Goal: Task Accomplishment & Management: Use online tool/utility

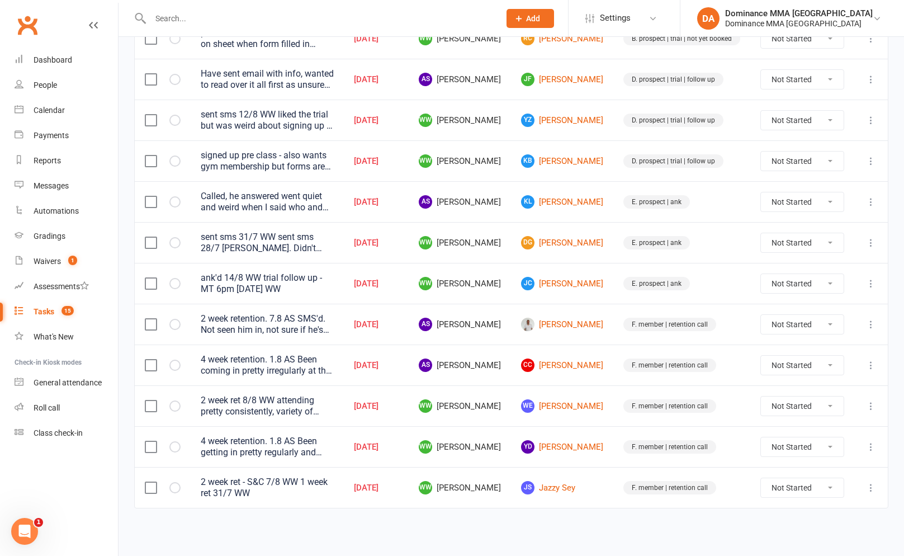
click at [316, 20] on input "text" at bounding box center [319, 19] width 345 height 16
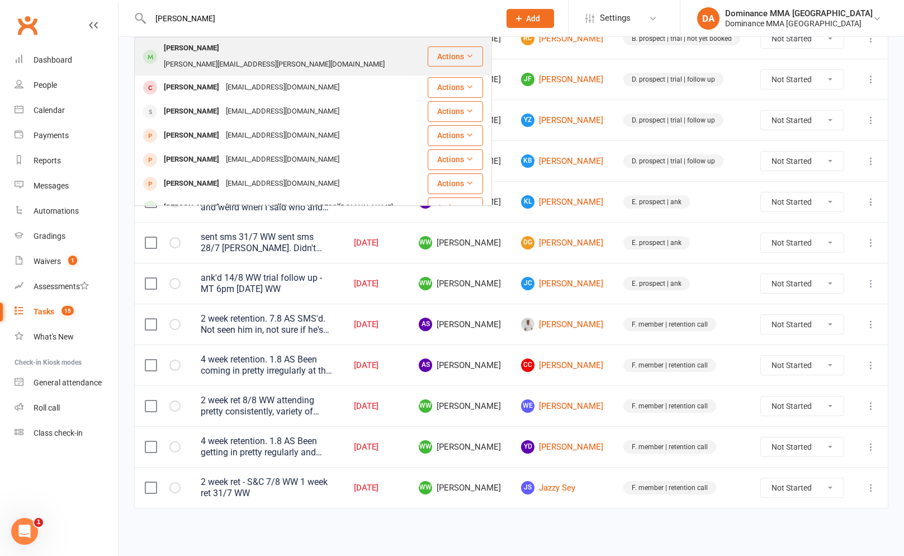
type input "[PERSON_NAME]"
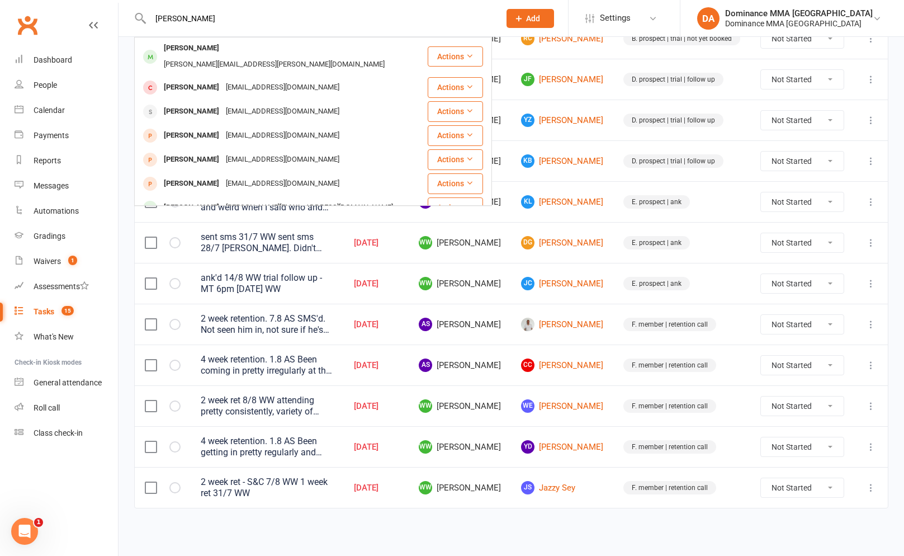
click at [231, 56] on div "[PERSON_NAME][EMAIL_ADDRESS][PERSON_NAME][DOMAIN_NAME]" at bounding box center [273, 64] width 227 height 16
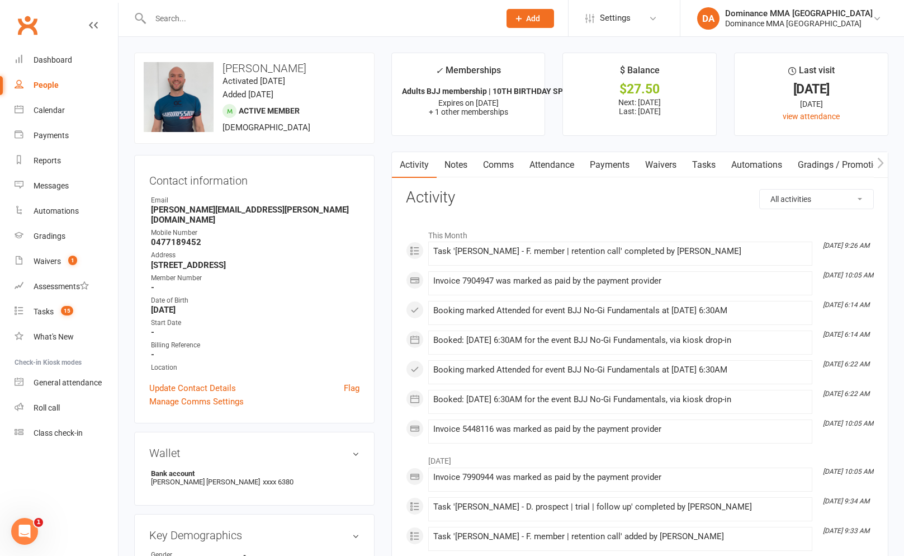
click at [731, 168] on link "Automations" at bounding box center [756, 165] width 67 height 26
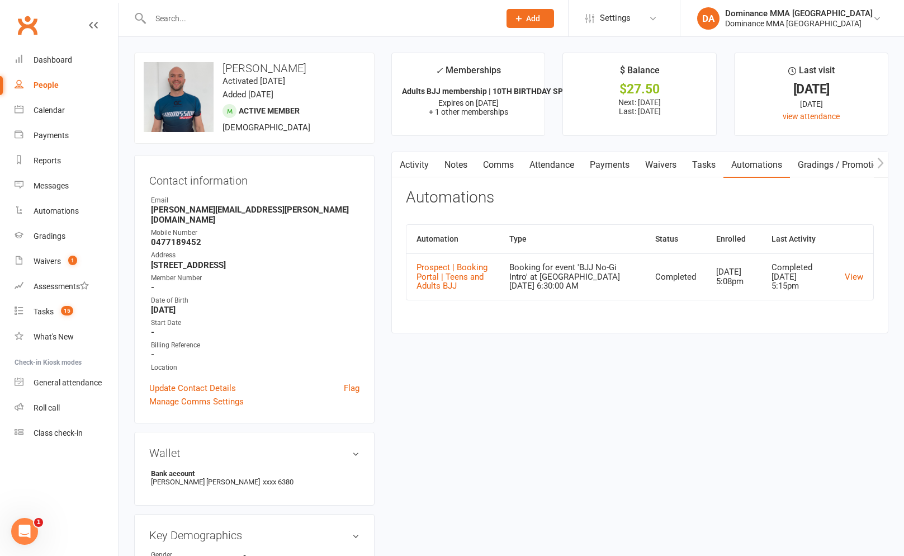
click at [654, 173] on link "Waivers" at bounding box center [660, 165] width 47 height 26
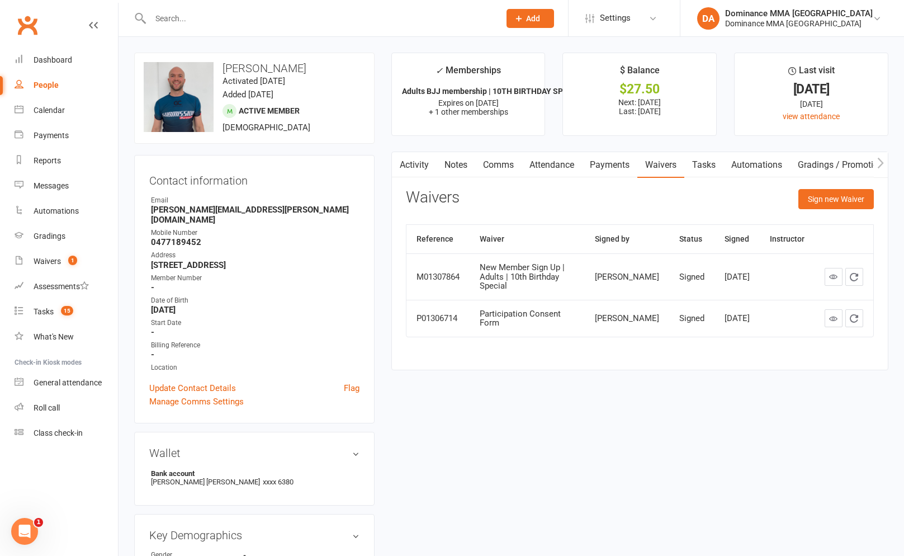
click at [782, 207] on div "Waivers Sign new Waiver" at bounding box center [640, 202] width 468 height 26
click at [847, 200] on button "Sign new Waiver" at bounding box center [835, 199] width 75 height 20
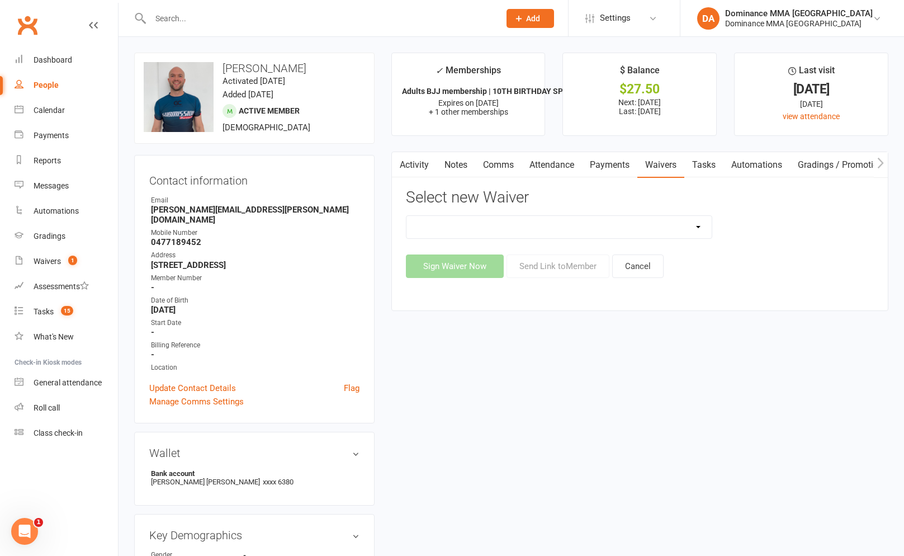
click at [500, 236] on select "Member | Cancellation | Adults Member | Injury Report Form (FOH staff use only)…" at bounding box center [558, 227] width 305 height 22
select select "7288"
click at [526, 246] on div "Member | Cancellation | Adults Member | Injury Report Form (FOH staff use only)…" at bounding box center [640, 246] width 468 height 63
click at [553, 284] on div "Activity Notes Comms Attendance Payments Waivers Tasks Automations Gradings / P…" at bounding box center [639, 230] width 497 height 159
click at [554, 265] on button "Send Link to Member" at bounding box center [557, 265] width 103 height 23
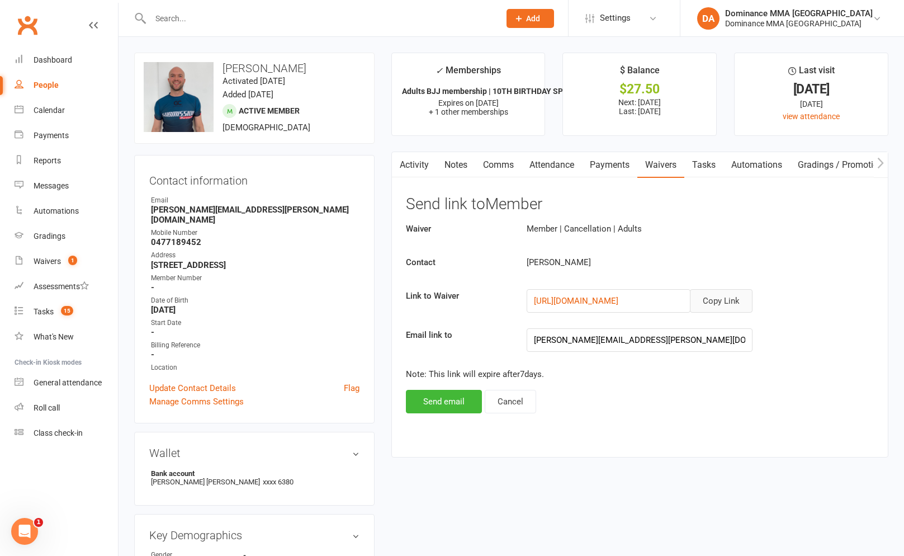
click at [704, 297] on button "Copy Link" at bounding box center [721, 300] width 63 height 23
click at [195, 16] on input "text" at bounding box center [319, 19] width 345 height 16
type input "t"
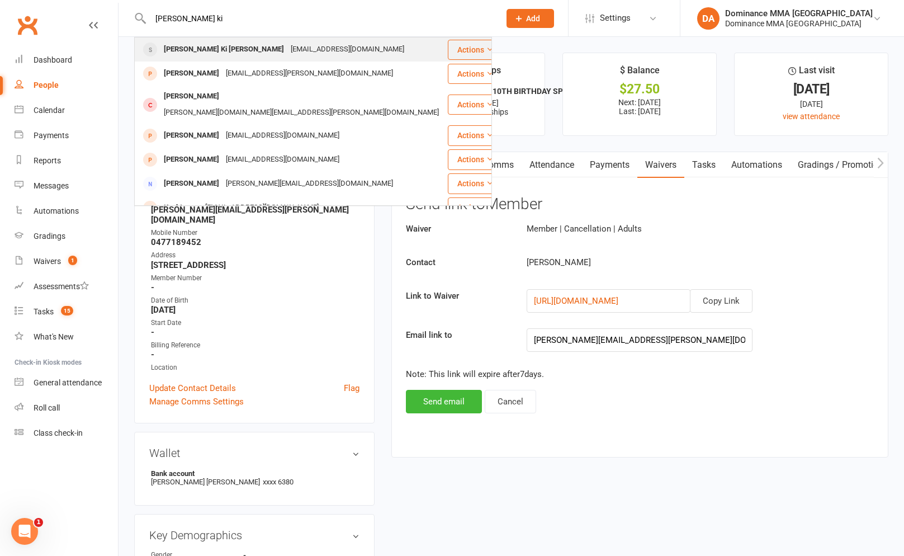
type input "[PERSON_NAME] ki"
click at [287, 47] on div "[EMAIL_ADDRESS][DOMAIN_NAME]" at bounding box center [347, 49] width 120 height 16
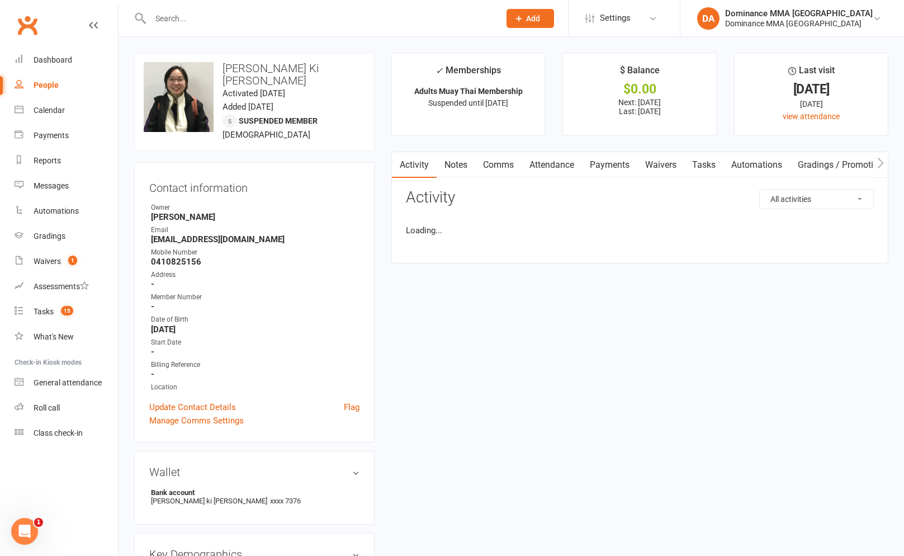
click at [657, 165] on link "Waivers" at bounding box center [660, 165] width 47 height 26
drag, startPoint x: 808, startPoint y: 202, endPoint x: 778, endPoint y: 215, distance: 32.8
click at [808, 202] on button "Sign new Waiver" at bounding box center [835, 199] width 75 height 20
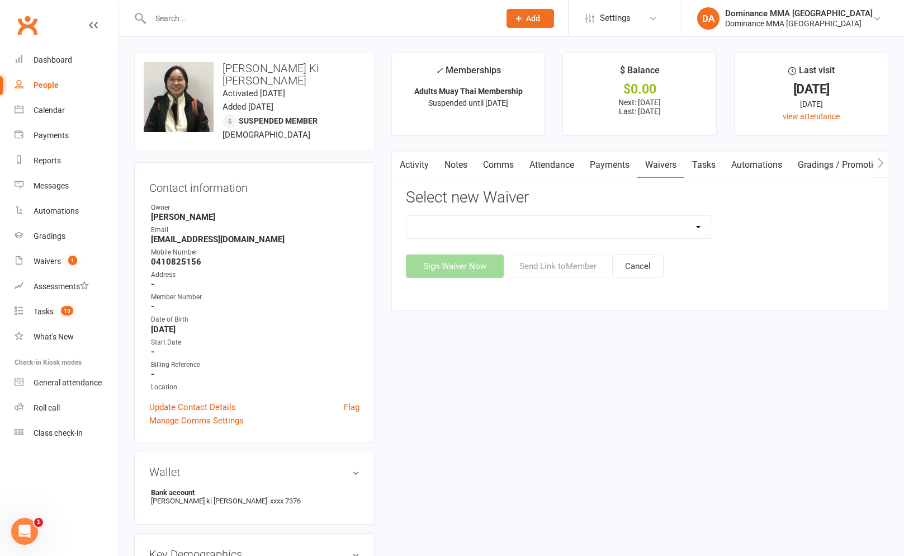
click at [531, 233] on select "Member | Cancellation | Adults Member | Injury Report Form (FOH staff use only)…" at bounding box center [558, 227] width 305 height 22
select select "7287"
click at [537, 280] on div "Activity Notes Comms Attendance Payments Waivers Tasks Automations Gradings / P…" at bounding box center [639, 230] width 497 height 159
click at [548, 268] on button "Send Link to Member" at bounding box center [557, 265] width 103 height 23
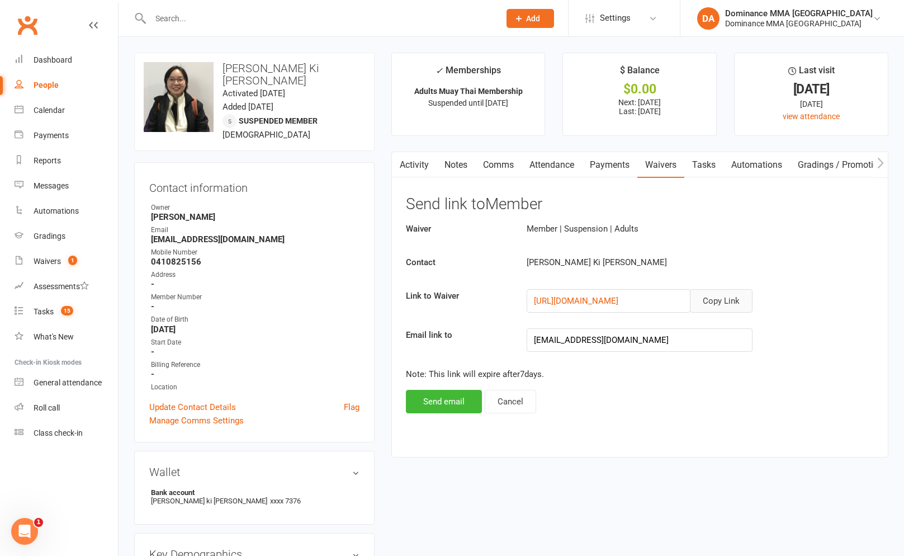
click at [713, 296] on button "Copy Link" at bounding box center [721, 300] width 63 height 23
